Goal: Find specific fact: Find specific page/section

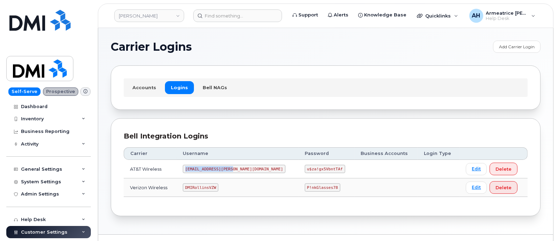
drag, startPoint x: 193, startPoint y: 168, endPoint x: 241, endPoint y: 168, distance: 48.2
click at [241, 168] on code "[EMAIL_ADDRESS][PERSON_NAME][DOMAIN_NAME]" at bounding box center [234, 169] width 103 height 8
copy code "[EMAIL_ADDRESS][PERSON_NAME][DOMAIN_NAME]"
drag, startPoint x: 273, startPoint y: 167, endPoint x: 311, endPoint y: 170, distance: 38.6
click at [311, 170] on td "u$za!gx5VbntTAf" at bounding box center [327, 169] width 56 height 19
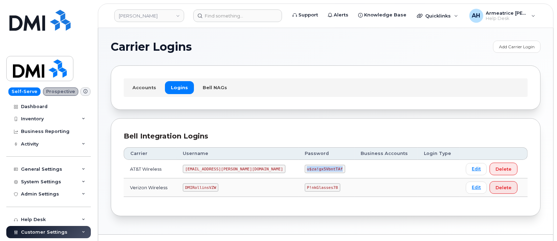
copy code "u$za!gx5VbntTAf"
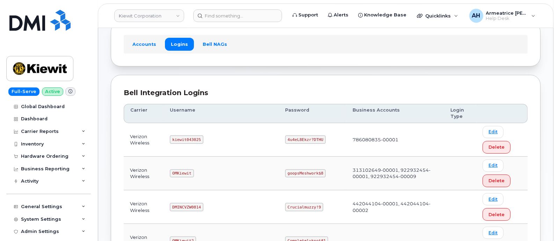
scroll to position [87, 0]
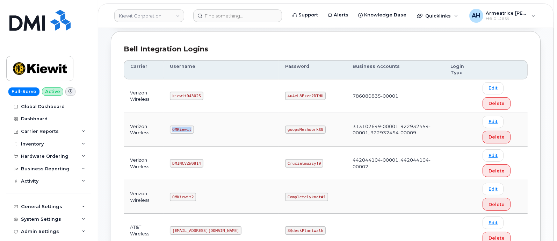
drag, startPoint x: 177, startPoint y: 129, endPoint x: 195, endPoint y: 130, distance: 18.9
click at [194, 130] on code "OMKiewit" at bounding box center [182, 129] width 24 height 8
copy code "OMKiewit"
drag, startPoint x: 258, startPoint y: 127, endPoint x: 293, endPoint y: 128, distance: 35.7
click at [293, 128] on code "goopsMeshwork$8" at bounding box center [305, 129] width 41 height 8
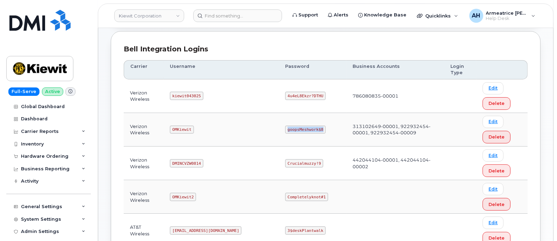
copy code "goopsMeshwork$8"
drag, startPoint x: 174, startPoint y: 94, endPoint x: 207, endPoint y: 98, distance: 33.4
click at [207, 98] on td "kiewit043025" at bounding box center [221, 96] width 115 height 34
copy code "kiewit043025"
drag, startPoint x: 257, startPoint y: 95, endPoint x: 293, endPoint y: 99, distance: 35.5
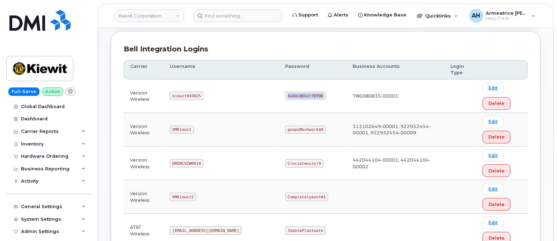
click at [293, 99] on code "4u4eL8Ekzr?DTHU" at bounding box center [305, 96] width 41 height 8
copy code "4u4eL8Ekzr?DTHU"
